Goal: Transaction & Acquisition: Purchase product/service

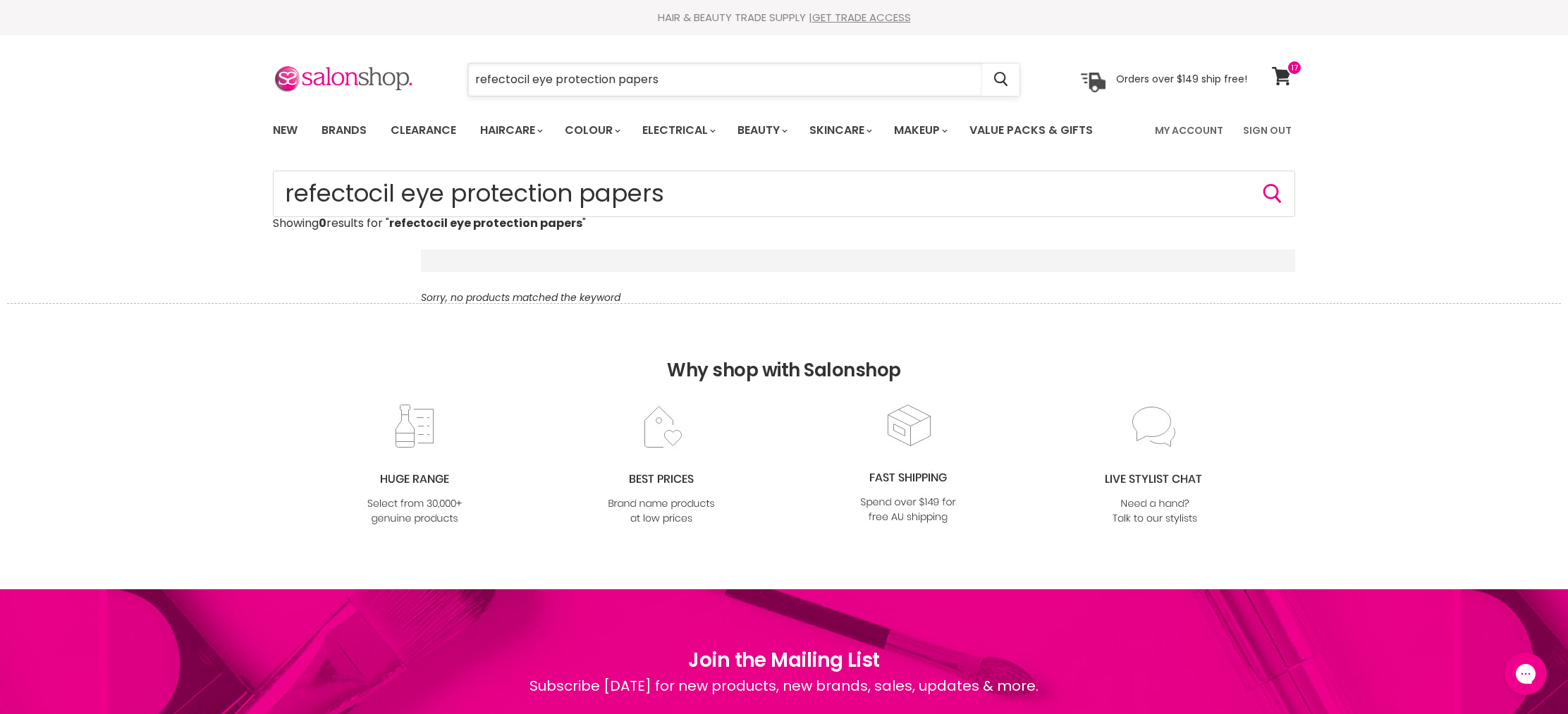
click at [677, 78] on input "refectocil eye protection papers" at bounding box center [725, 79] width 514 height 32
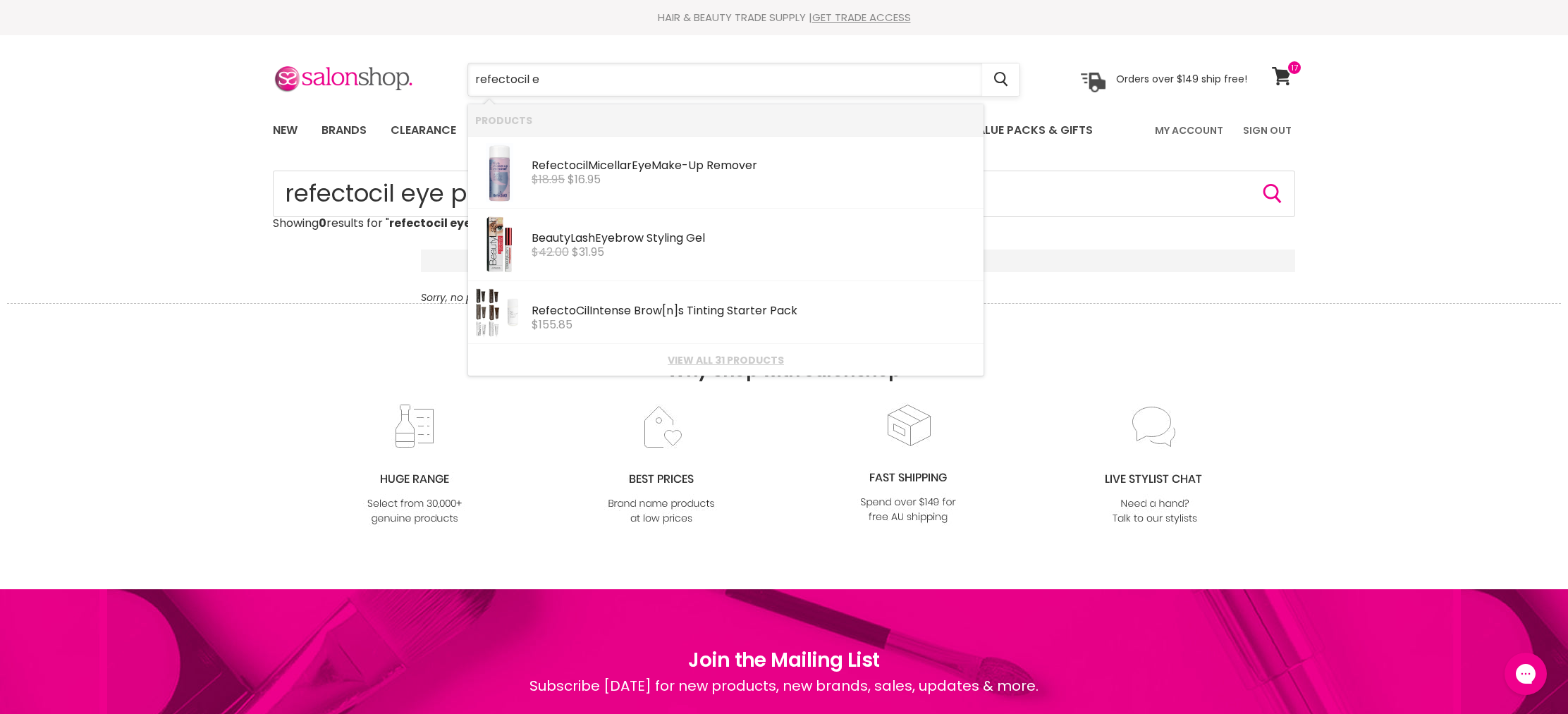
type input "refectocil"
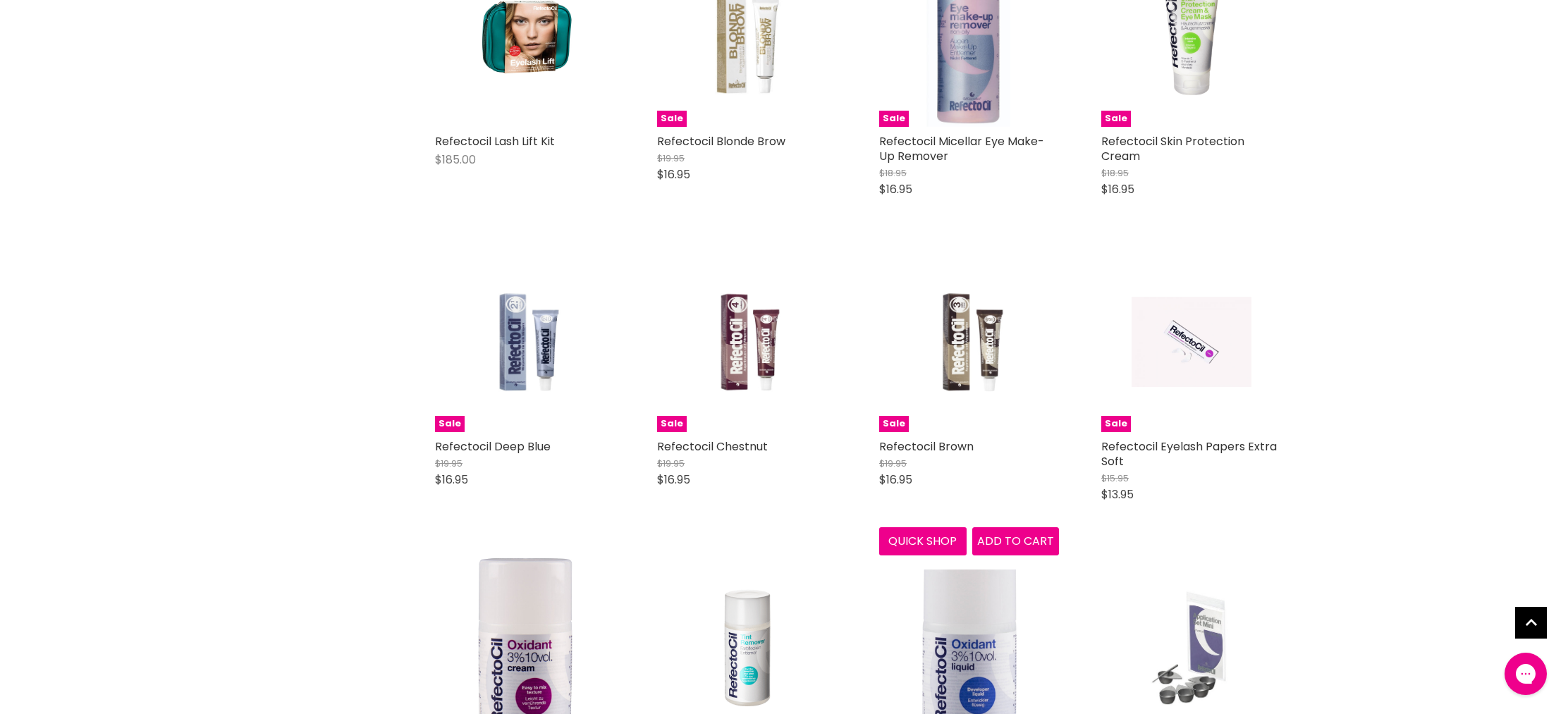
scroll to position [1861, 0]
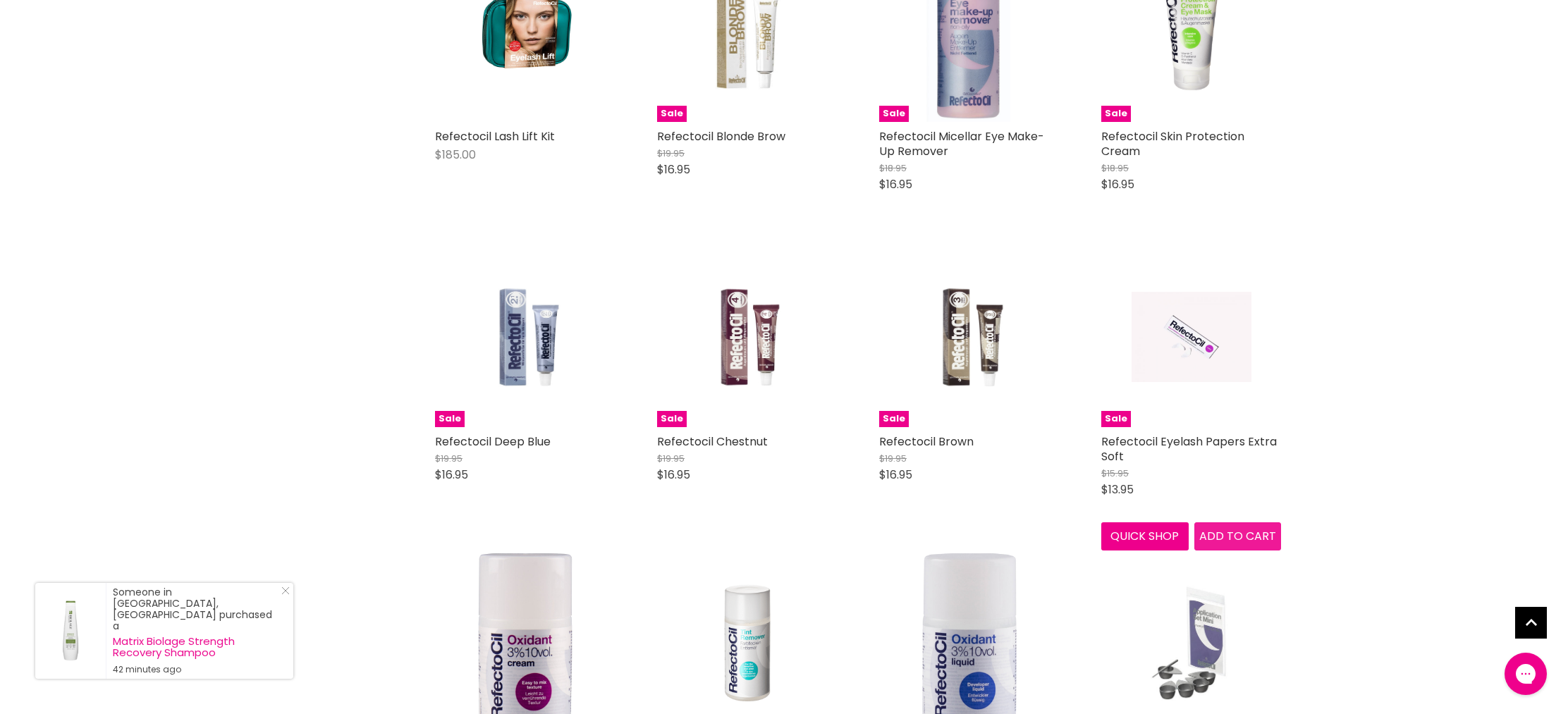
click at [1224, 540] on span "Add to cart" at bounding box center [1238, 536] width 77 height 16
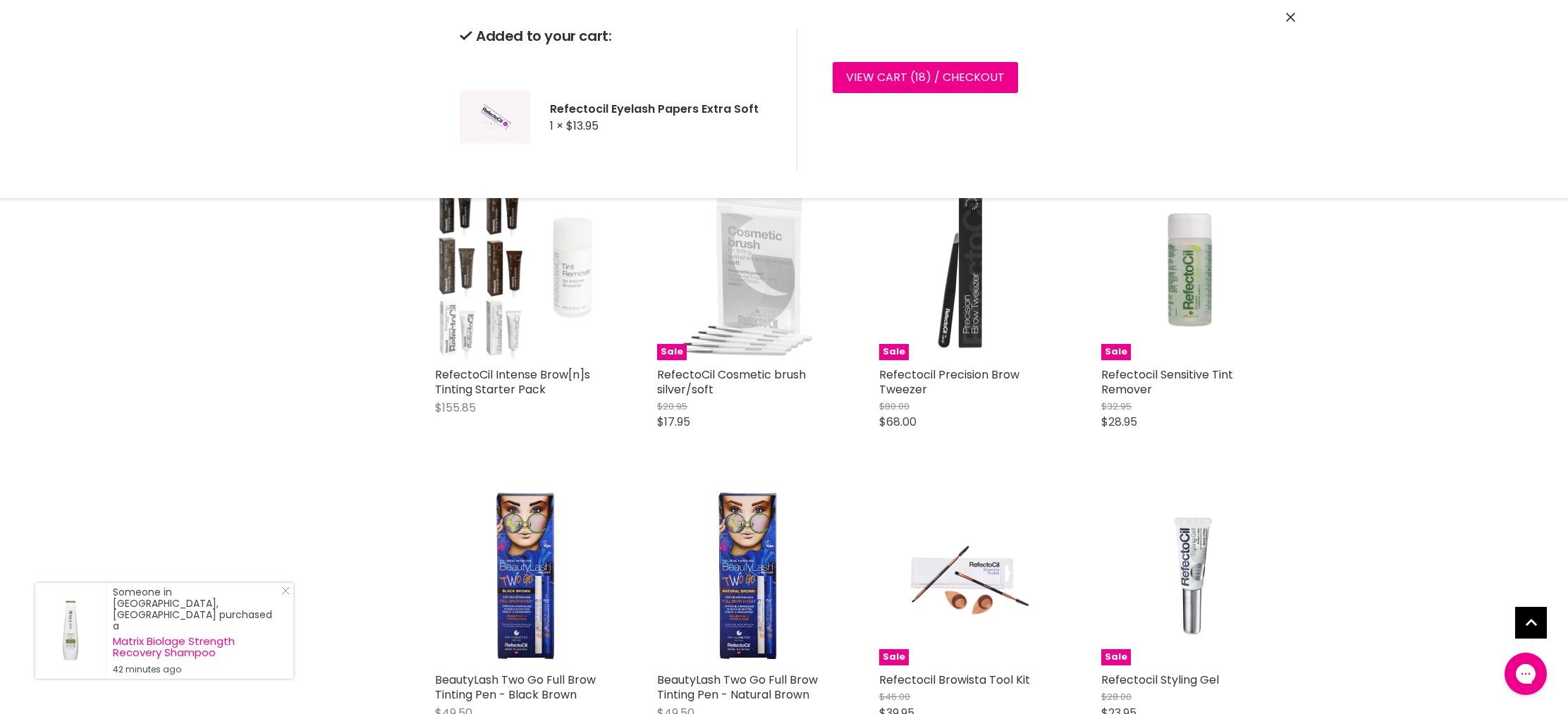
scroll to position [683, 0]
